Goal: Information Seeking & Learning: Learn about a topic

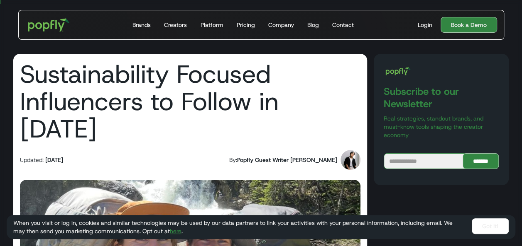
click at [489, 227] on link "Got It!" at bounding box center [489, 227] width 37 height 16
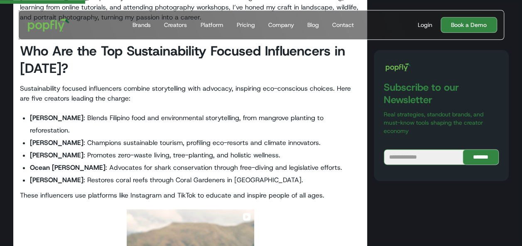
scroll to position [482, 0]
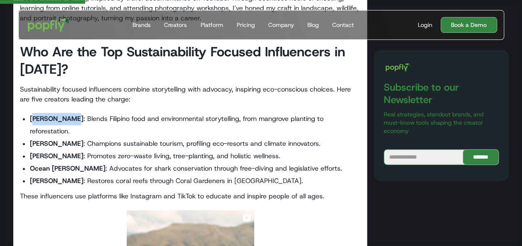
drag, startPoint x: 32, startPoint y: 91, endPoint x: 72, endPoint y: 90, distance: 40.7
click at [72, 115] on strong "[PERSON_NAME]" at bounding box center [57, 119] width 54 height 9
drag, startPoint x: 72, startPoint y: 90, endPoint x: 94, endPoint y: 100, distance: 23.4
click at [94, 138] on li "[PERSON_NAME] : Champions sustainable tourism, profiling eco-resorts and climat…" at bounding box center [195, 144] width 330 height 12
drag, startPoint x: 29, startPoint y: 91, endPoint x: 76, endPoint y: 93, distance: 46.9
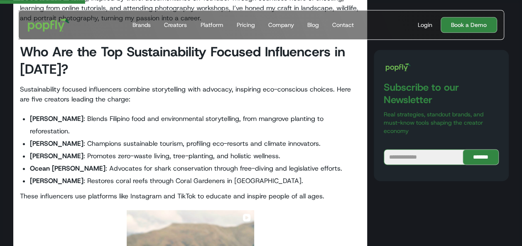
click at [76, 113] on ul "[PERSON_NAME] : Blends Filipino food and environmental storytelling, from mangr…" at bounding box center [190, 150] width 340 height 75
copy strong "[PERSON_NAME]"
click at [200, 150] on li "[PERSON_NAME] : Promotes zero-waste living, tree-planting, and holistic wellnes…" at bounding box center [195, 156] width 330 height 12
drag, startPoint x: 30, startPoint y: 105, endPoint x: 71, endPoint y: 110, distance: 41.3
click at [71, 138] on li "[PERSON_NAME] : Champions sustainable tourism, profiling eco-resorts and climat…" at bounding box center [195, 144] width 330 height 12
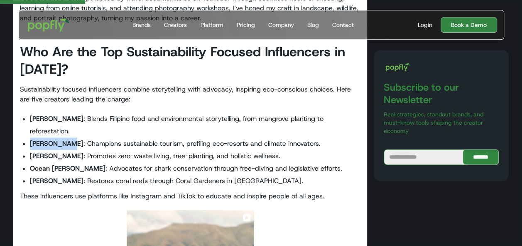
copy strong "[PERSON_NAME]"
click at [266, 175] on li "[PERSON_NAME] : Restores coral reefs through Coral Gardeners in [GEOGRAPHIC_DAT…" at bounding box center [195, 181] width 330 height 12
